Goal: Information Seeking & Learning: Learn about a topic

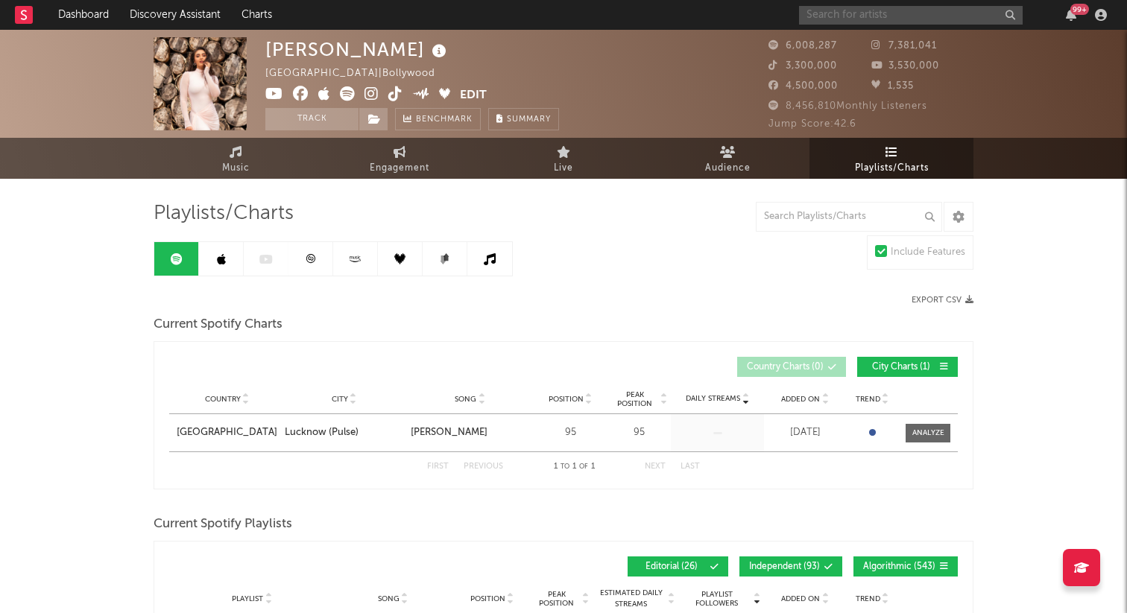
click at [888, 17] on input "text" at bounding box center [911, 15] width 224 height 19
click at [888, 11] on input "text" at bounding box center [911, 15] width 224 height 19
click at [884, 10] on input "text" at bounding box center [911, 15] width 224 height 19
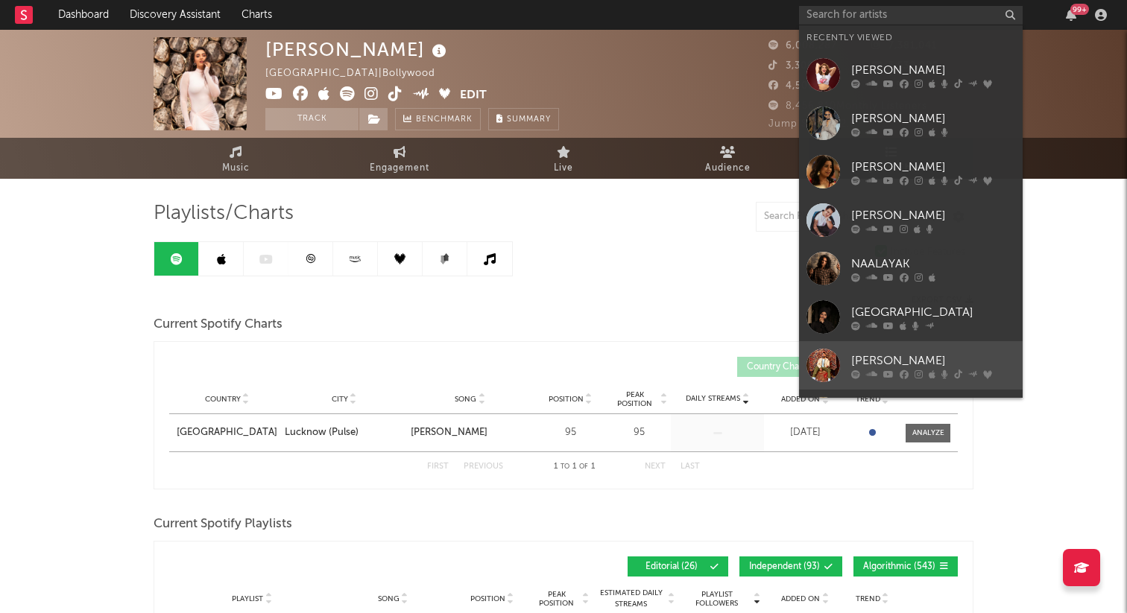
click at [891, 360] on div "[PERSON_NAME]" at bounding box center [933, 361] width 164 height 18
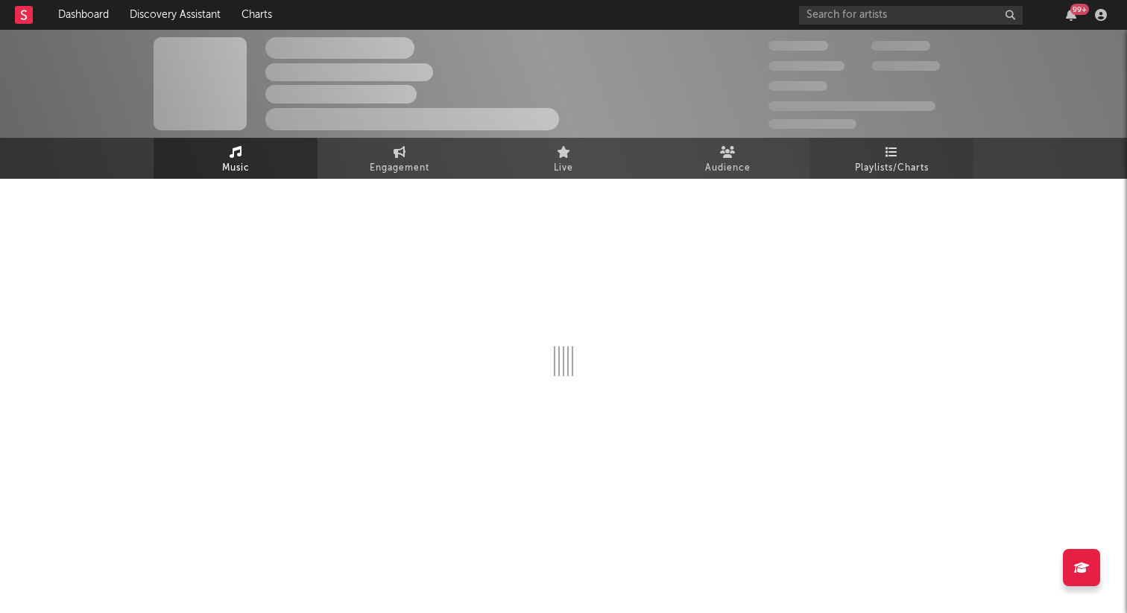
select select "6m"
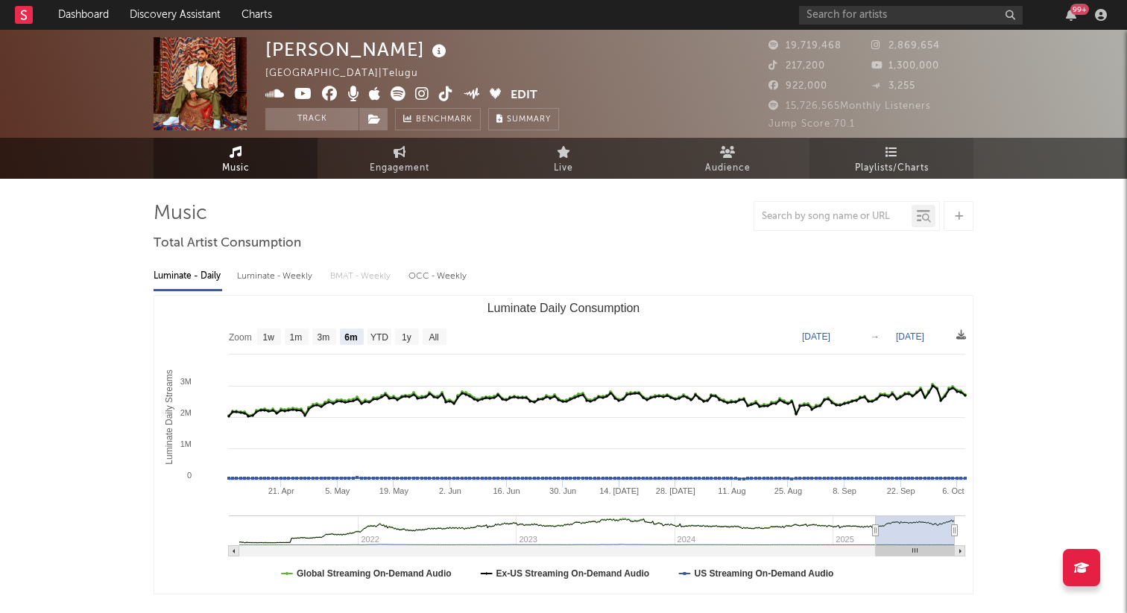
click at [900, 156] on link "Playlists/Charts" at bounding box center [891, 158] width 164 height 41
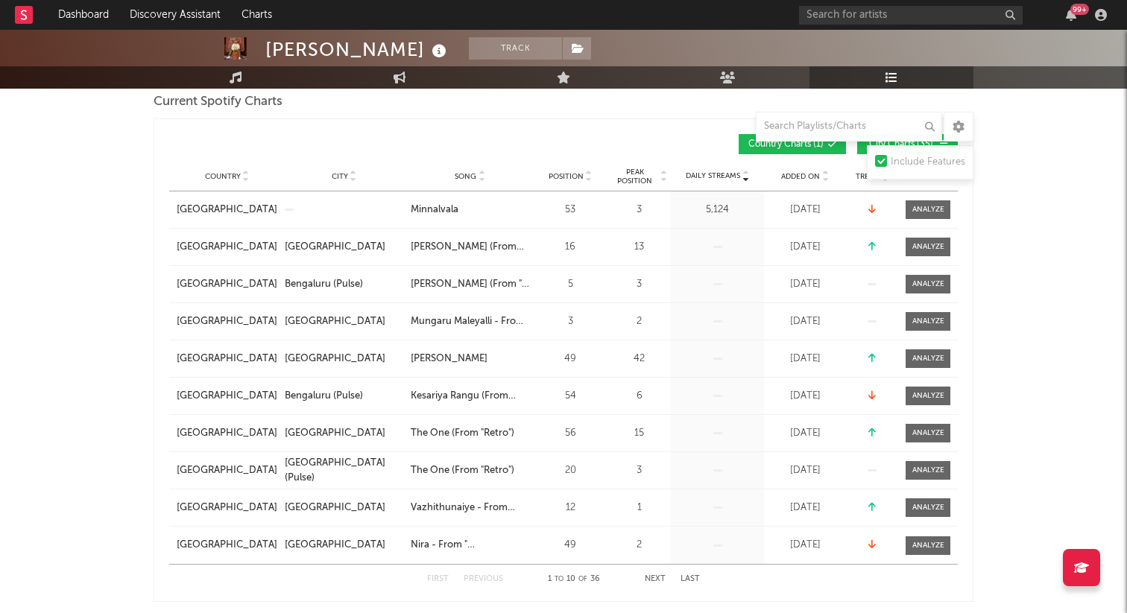
scroll to position [224, 0]
click at [657, 578] on button "Next" at bounding box center [655, 579] width 21 height 8
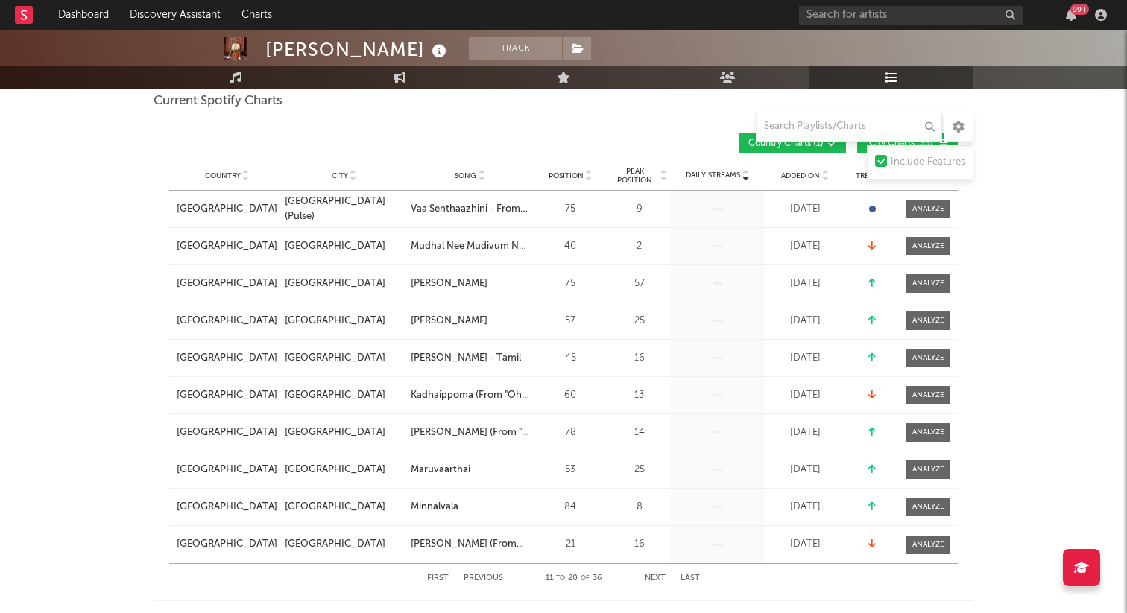
click at [657, 578] on button "Next" at bounding box center [655, 579] width 21 height 8
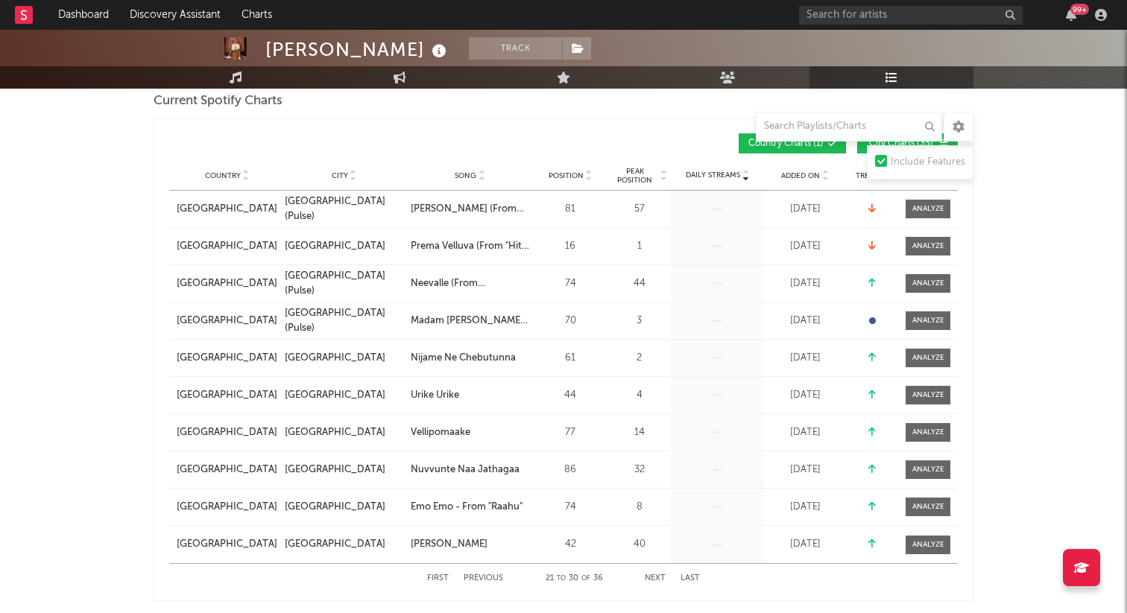
click at [657, 578] on button "Next" at bounding box center [655, 579] width 21 height 8
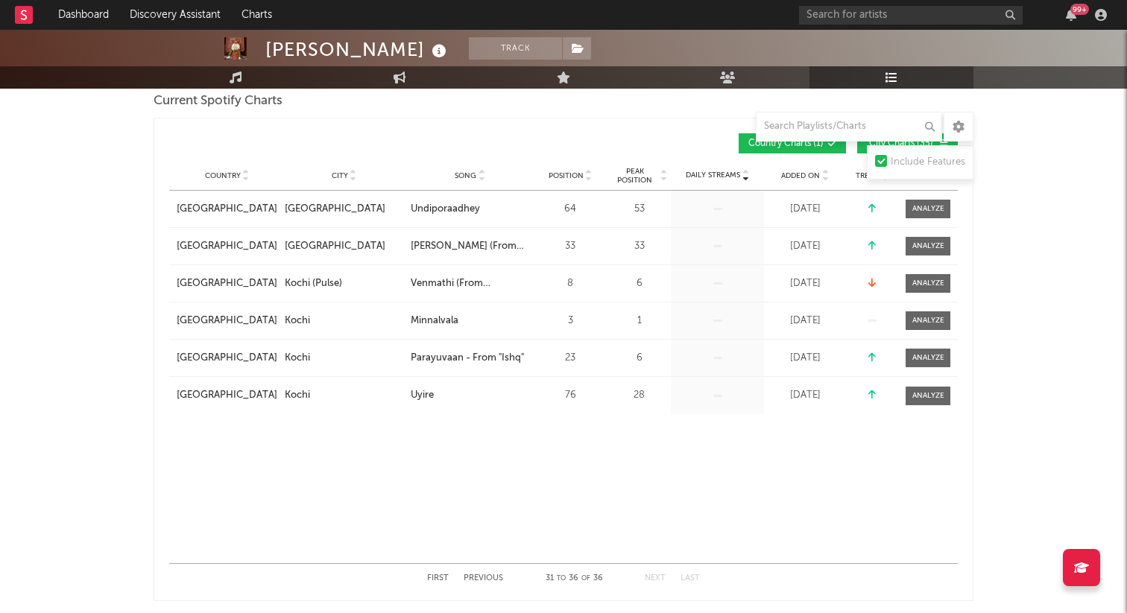
click at [657, 578] on button "Next" at bounding box center [655, 579] width 21 height 8
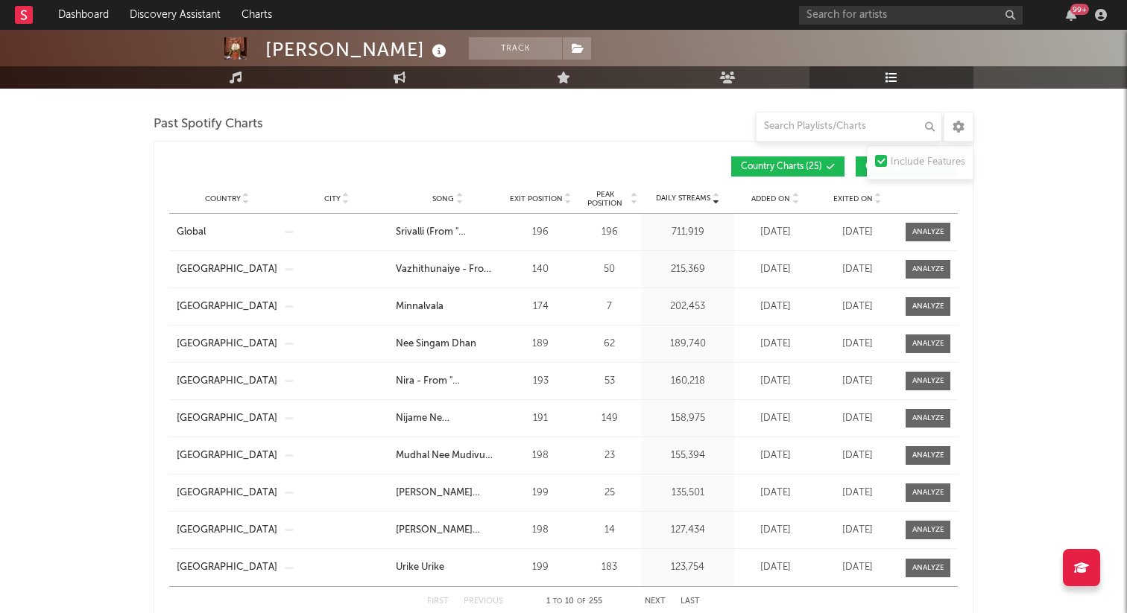
scroll to position [1299, 0]
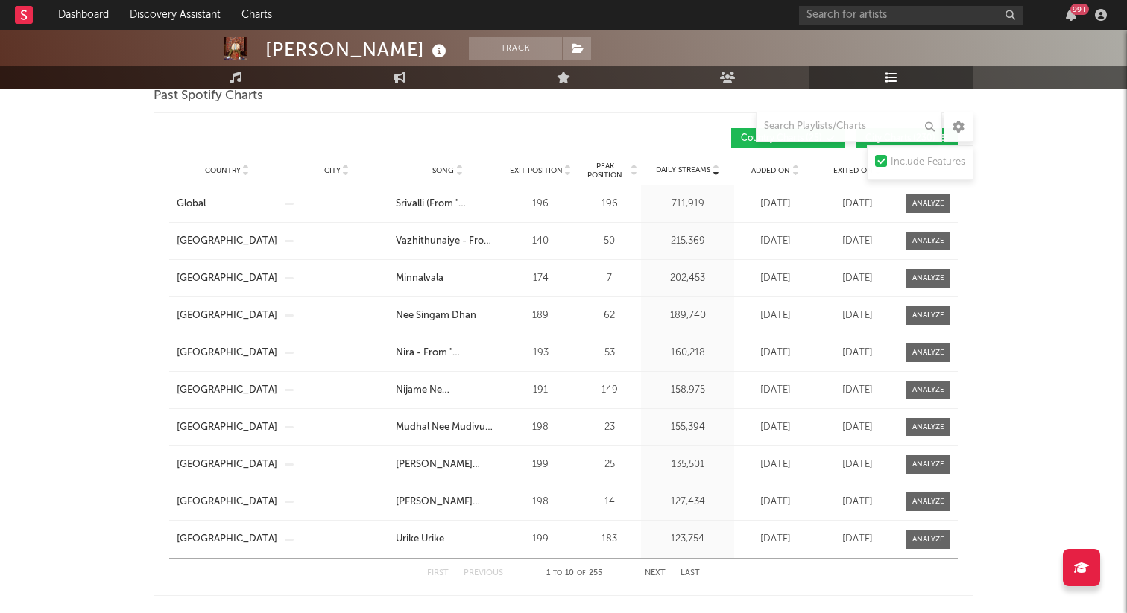
click at [655, 571] on button "Next" at bounding box center [655, 573] width 21 height 8
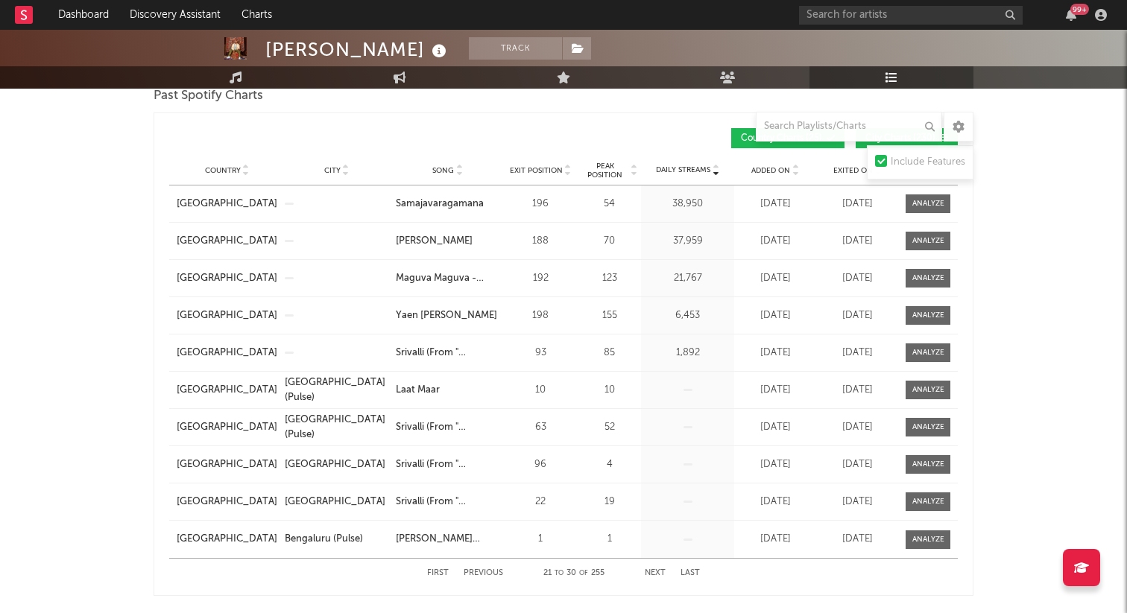
click at [655, 571] on button "Next" at bounding box center [655, 573] width 21 height 8
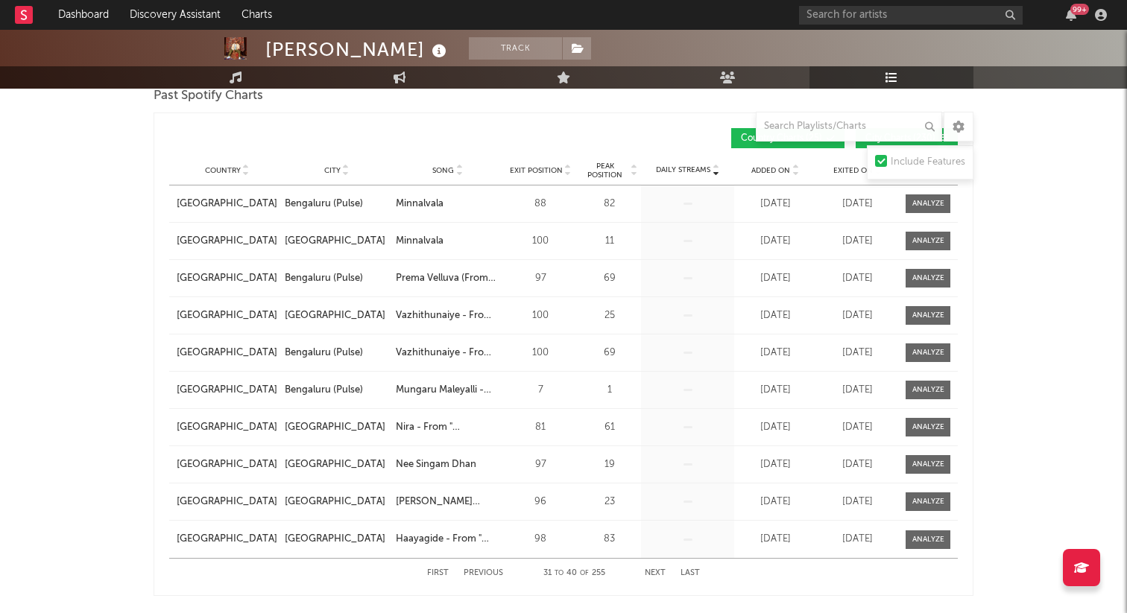
click at [655, 571] on button "Next" at bounding box center [655, 573] width 21 height 8
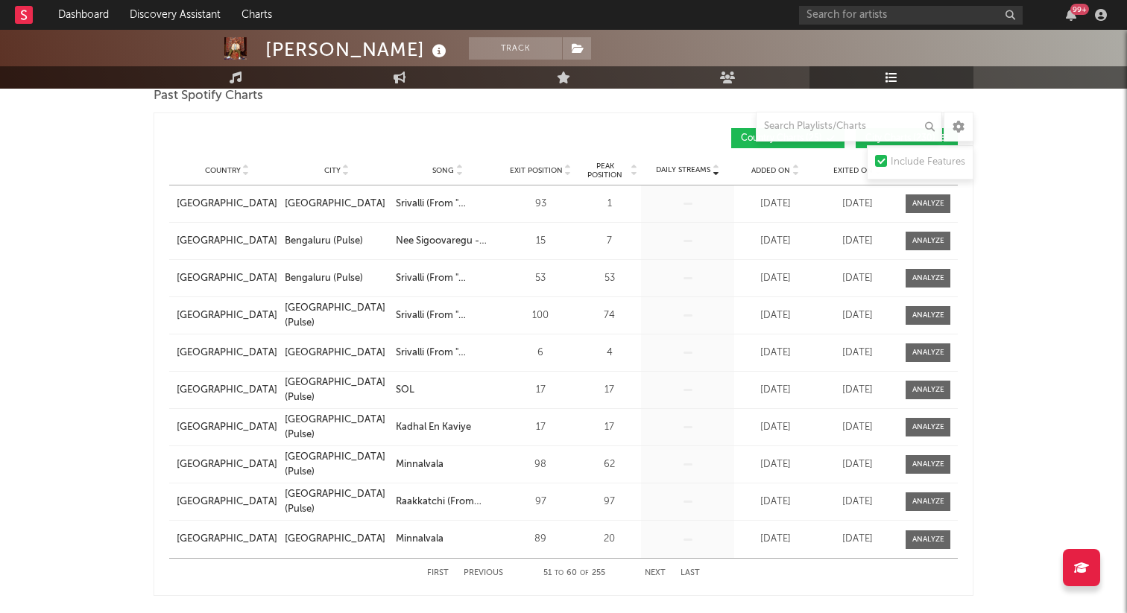
click at [655, 571] on button "Next" at bounding box center [655, 573] width 21 height 8
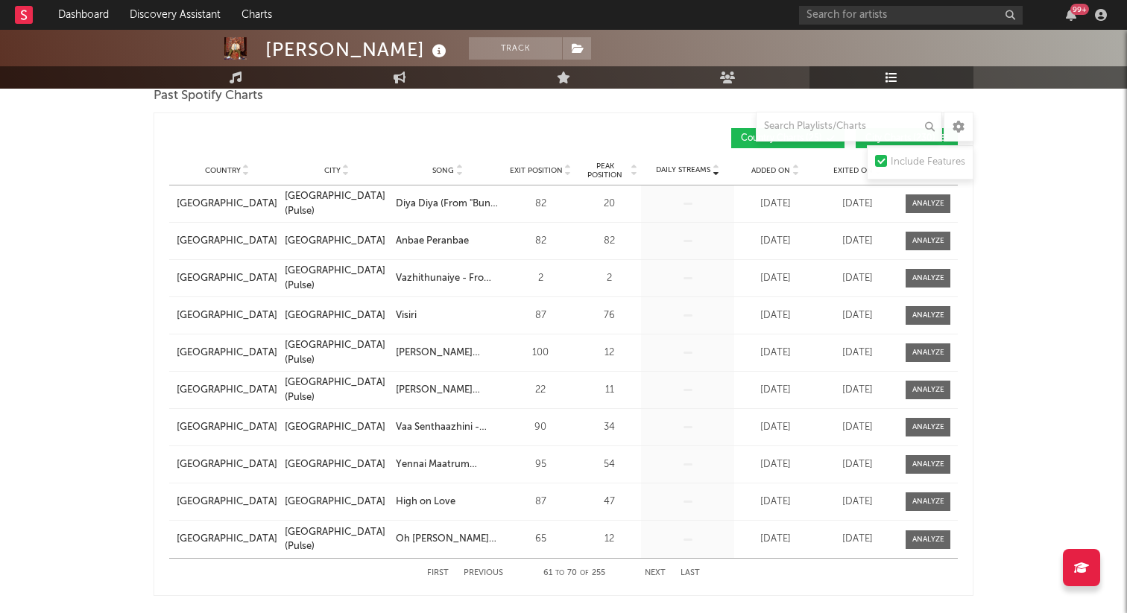
click at [655, 571] on button "Next" at bounding box center [655, 573] width 21 height 8
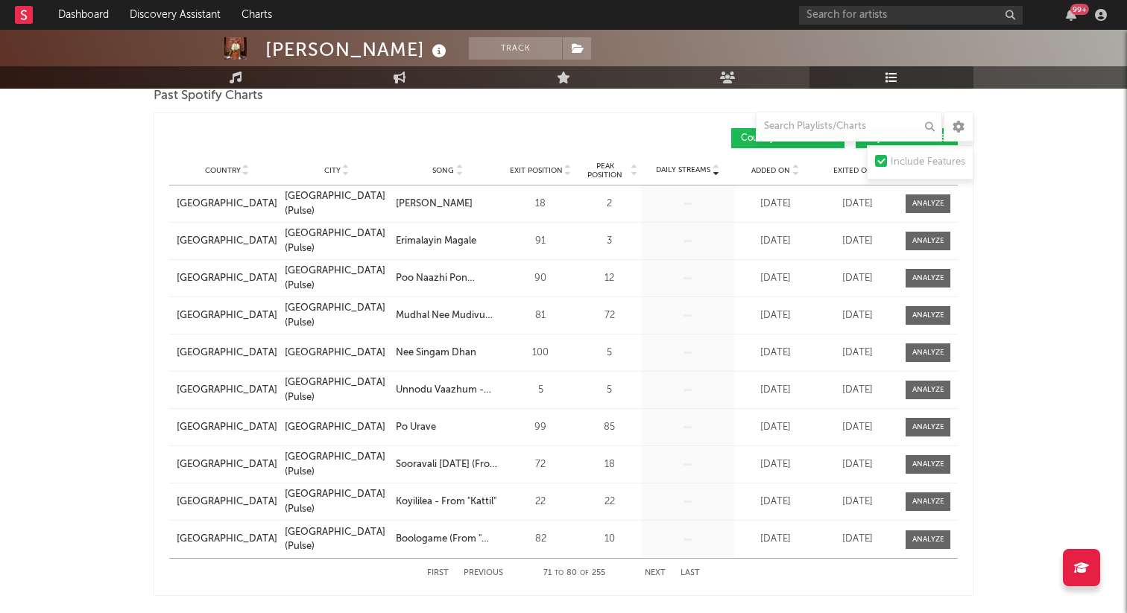
click at [655, 571] on button "Next" at bounding box center [655, 573] width 21 height 8
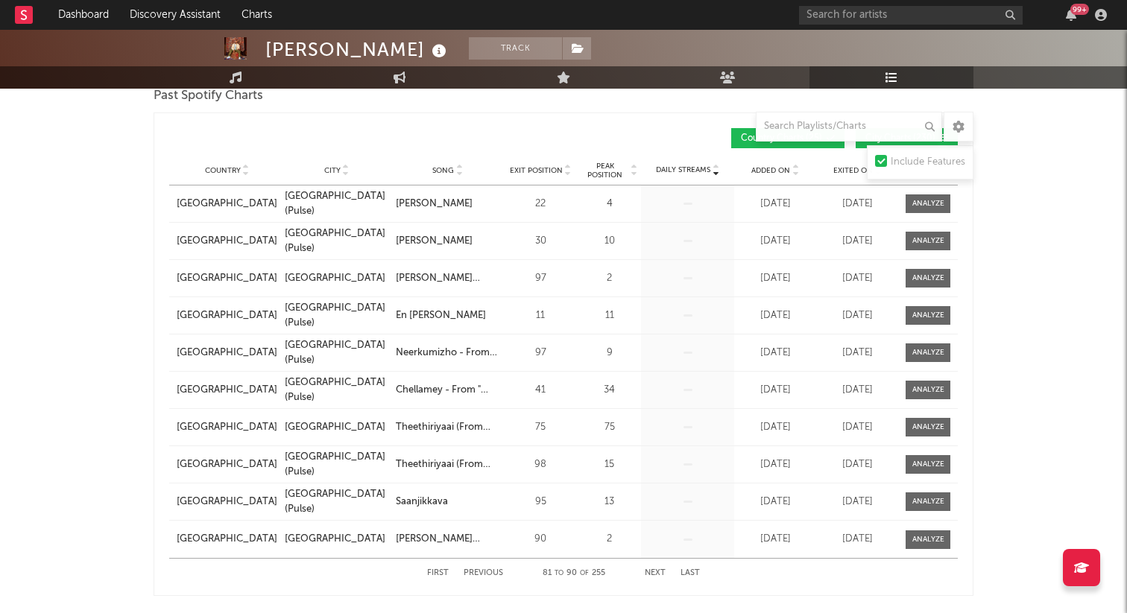
click at [655, 571] on button "Next" at bounding box center [655, 573] width 21 height 8
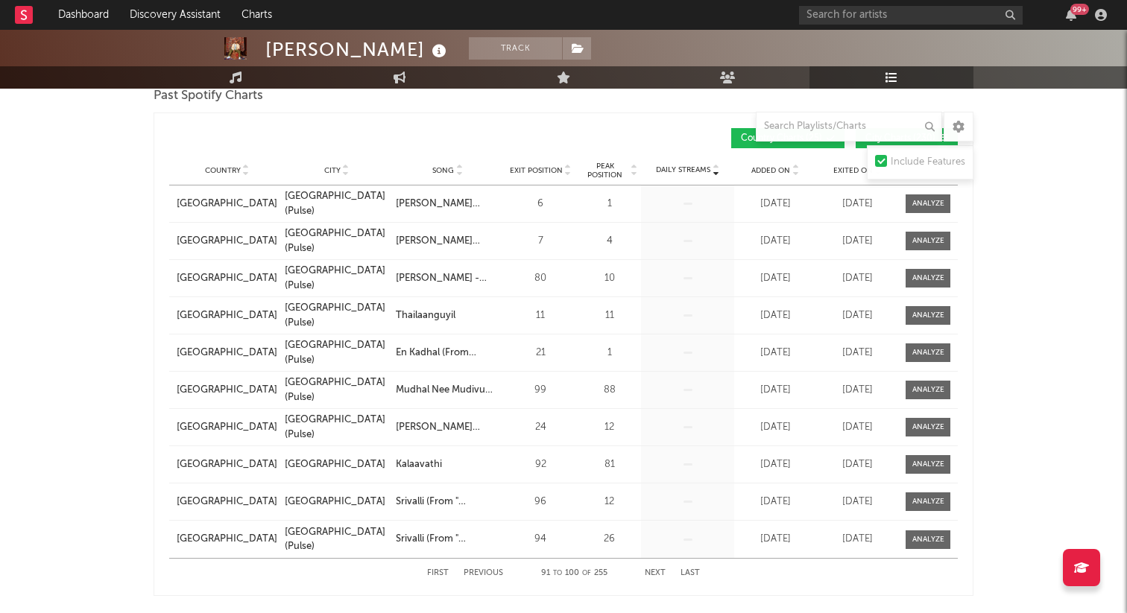
click at [655, 571] on button "Next" at bounding box center [655, 573] width 21 height 8
